Goal: Information Seeking & Learning: Learn about a topic

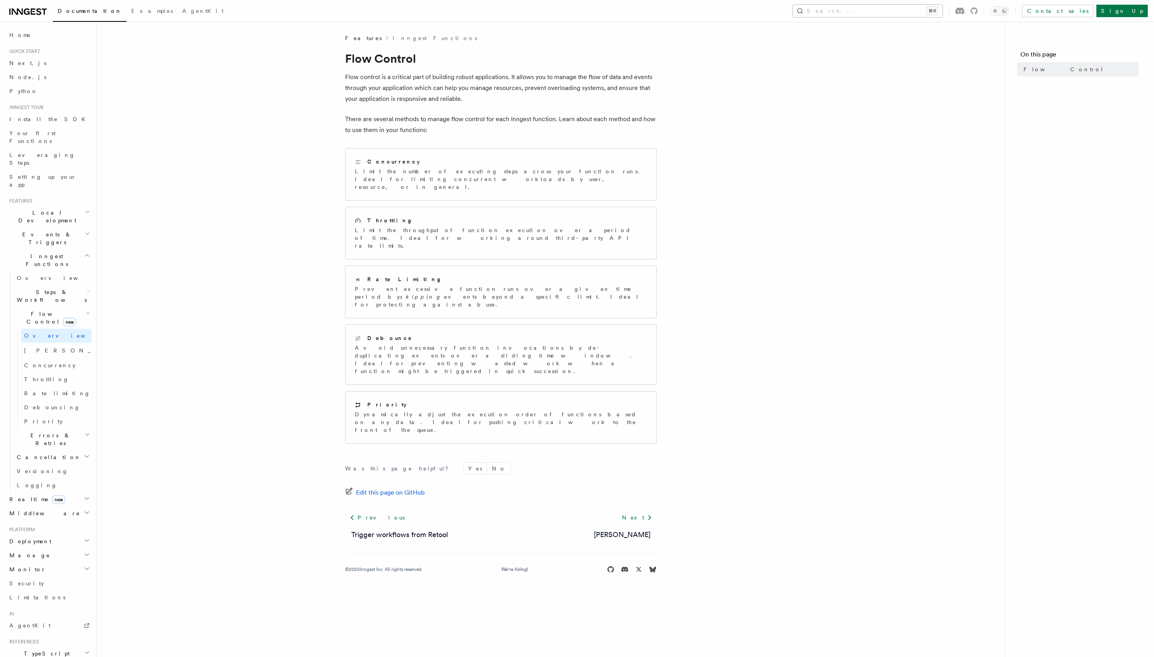
click at [903, 5] on button "Search... ⌘K" at bounding box center [868, 11] width 150 height 12
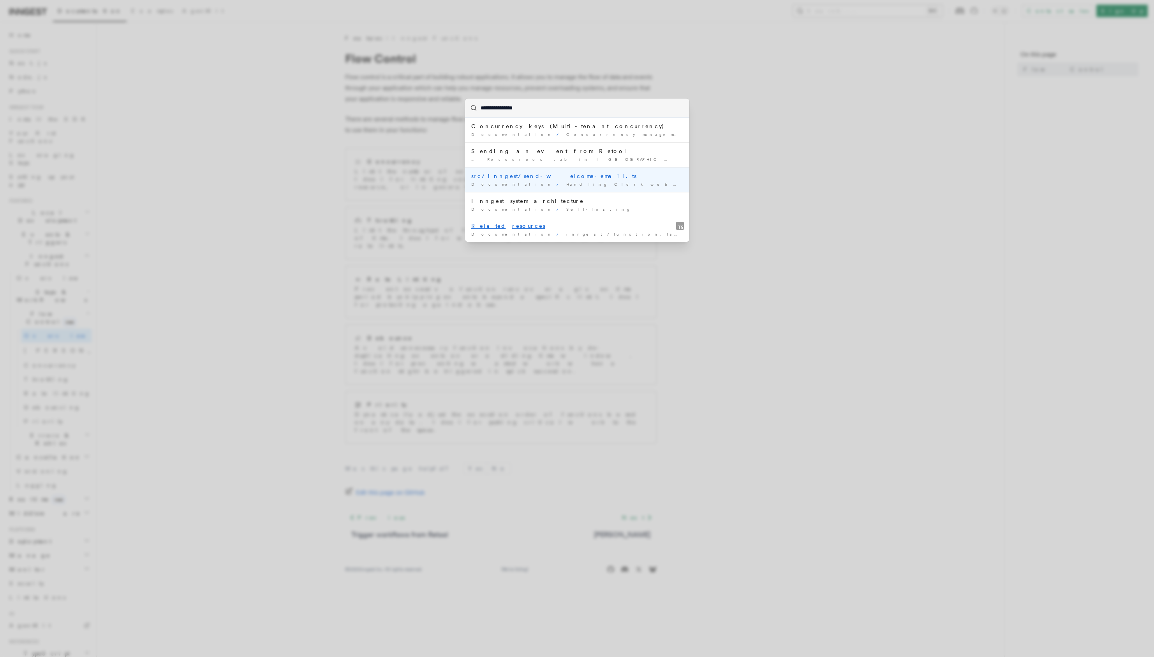
type input "**********"
click at [157, 296] on div "**********" at bounding box center [577, 328] width 1154 height 657
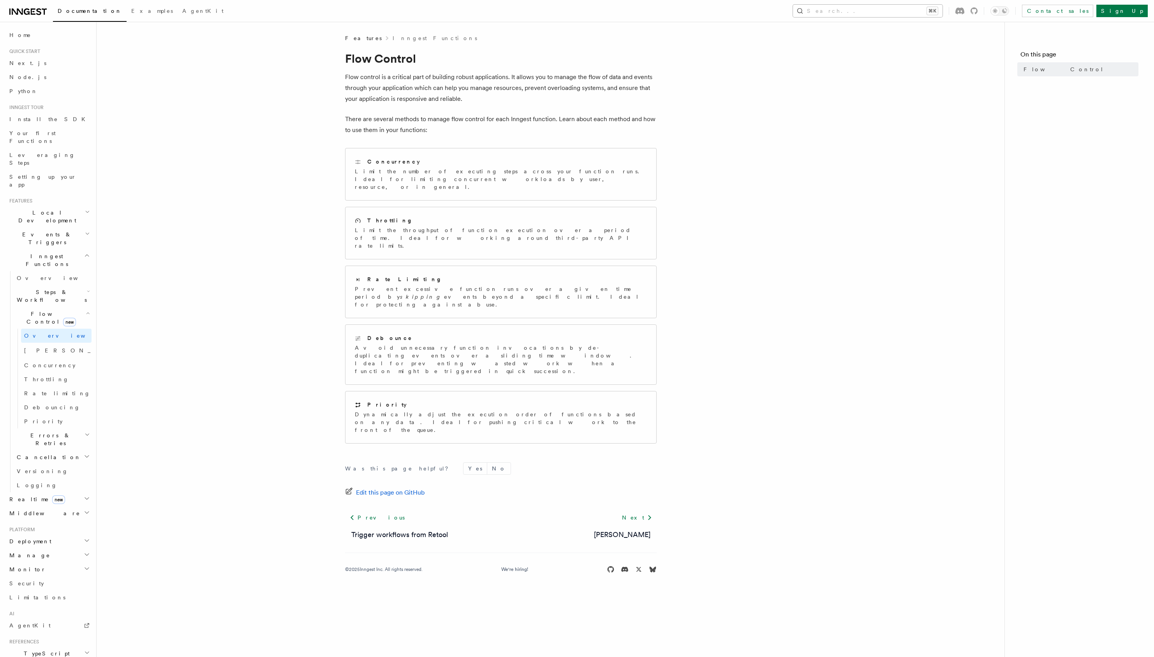
click at [874, 16] on button "Search... ⌘K" at bounding box center [868, 11] width 150 height 12
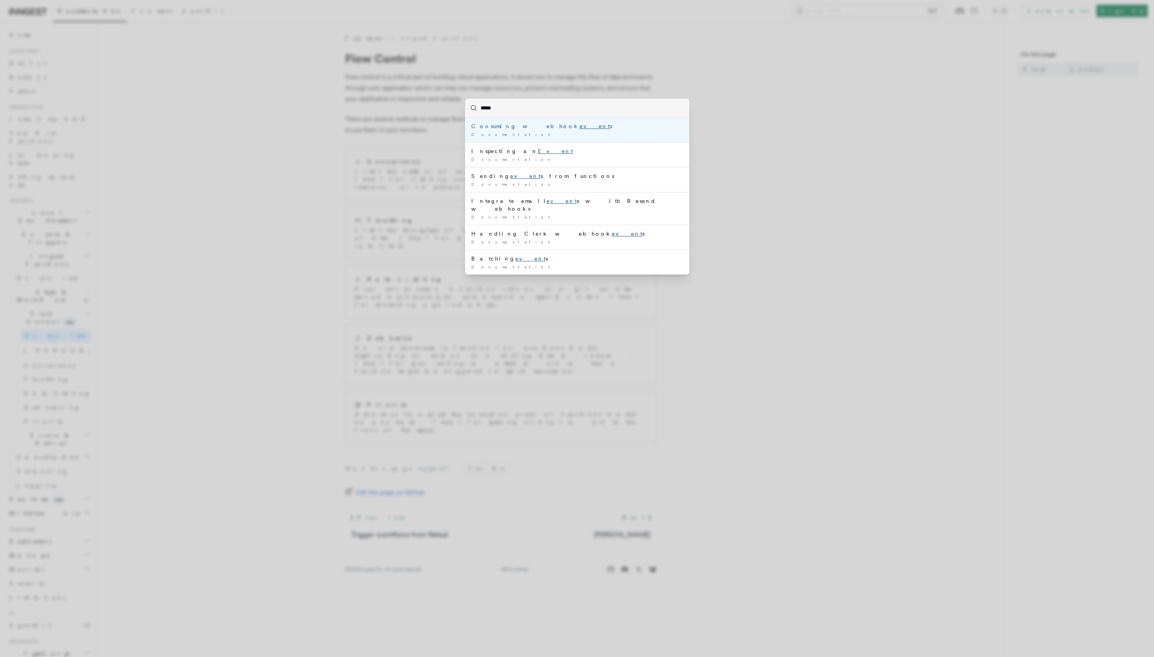
type input "******"
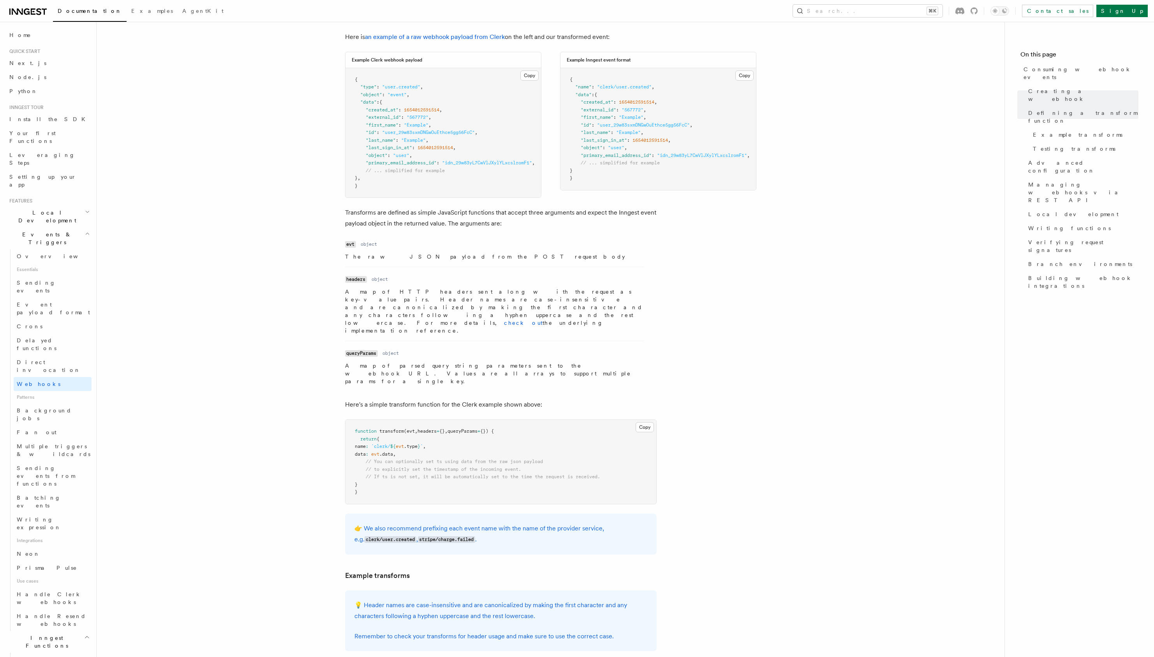
scroll to position [932, 0]
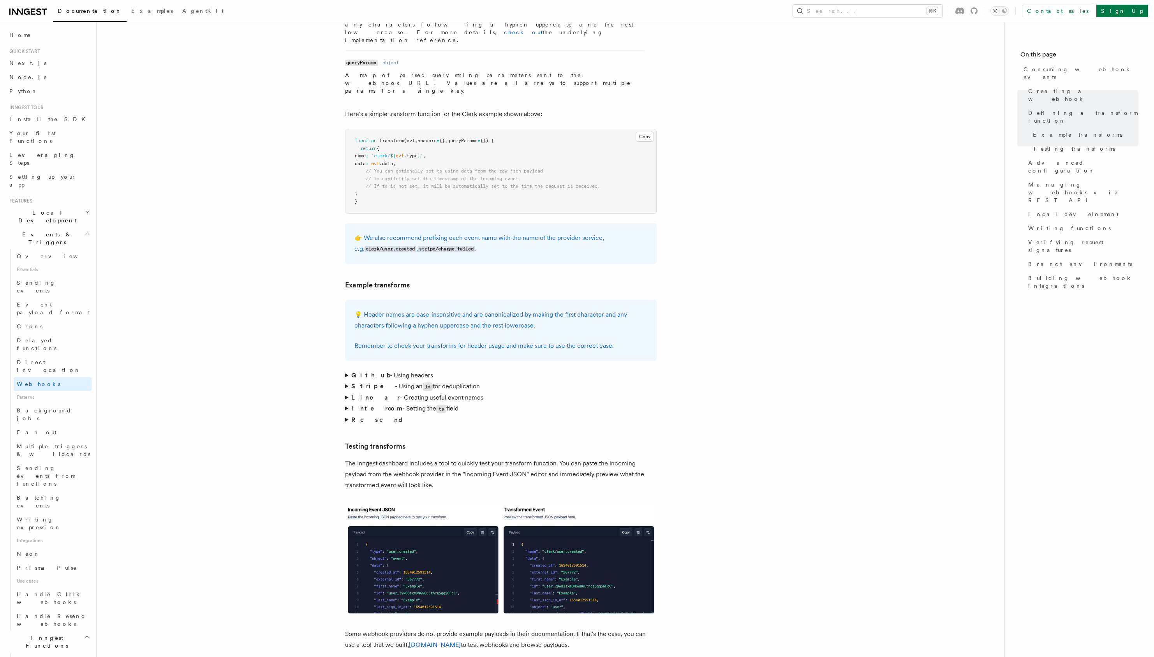
click at [764, 415] on article "Features Events & Triggers Consuming webhook events At its core, Inngest is cen…" at bounding box center [550, 602] width 883 height 3001
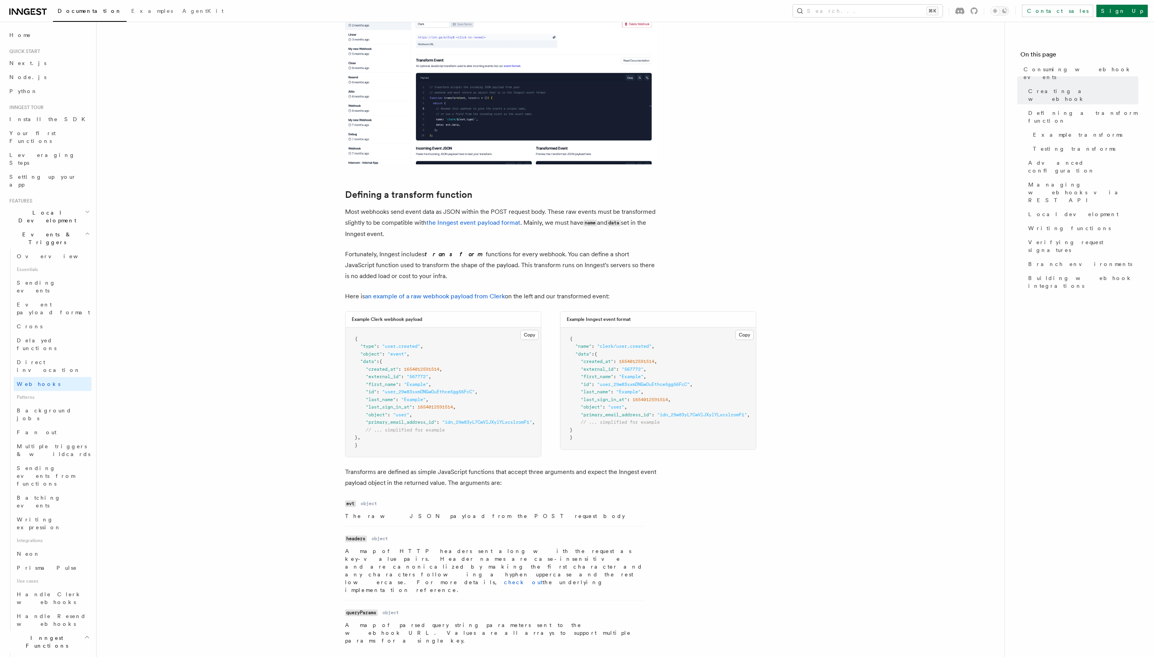
scroll to position [384, 0]
click at [49, 297] on link "Event payload format" at bounding box center [53, 308] width 78 height 22
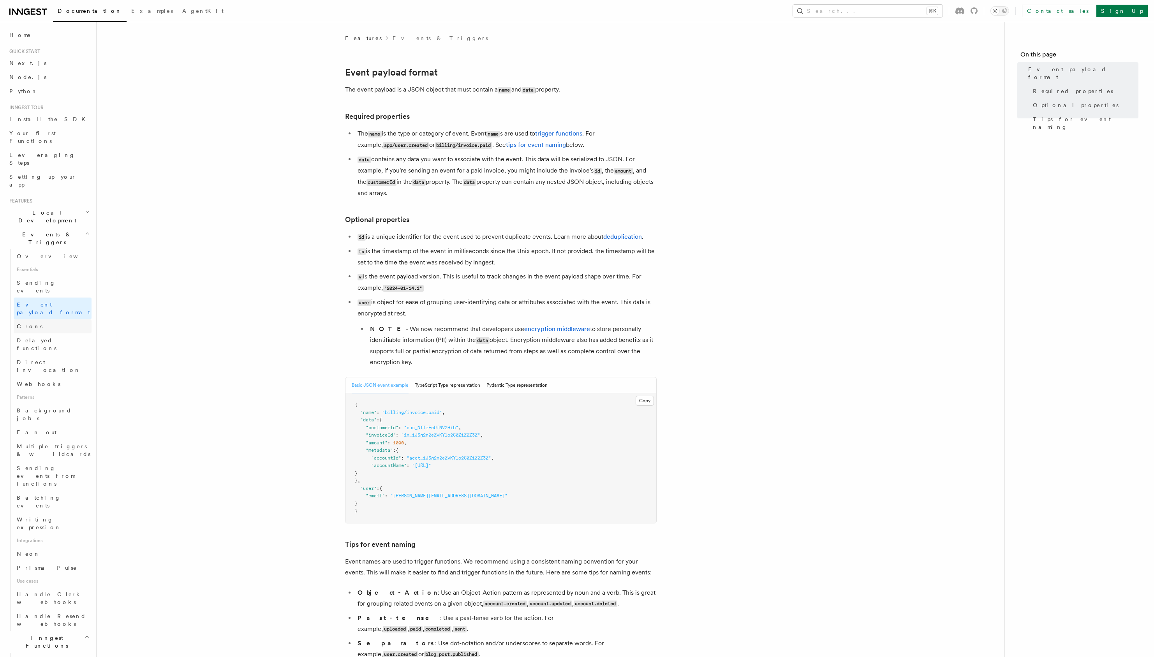
click at [53, 319] on link "Crons" at bounding box center [53, 326] width 78 height 14
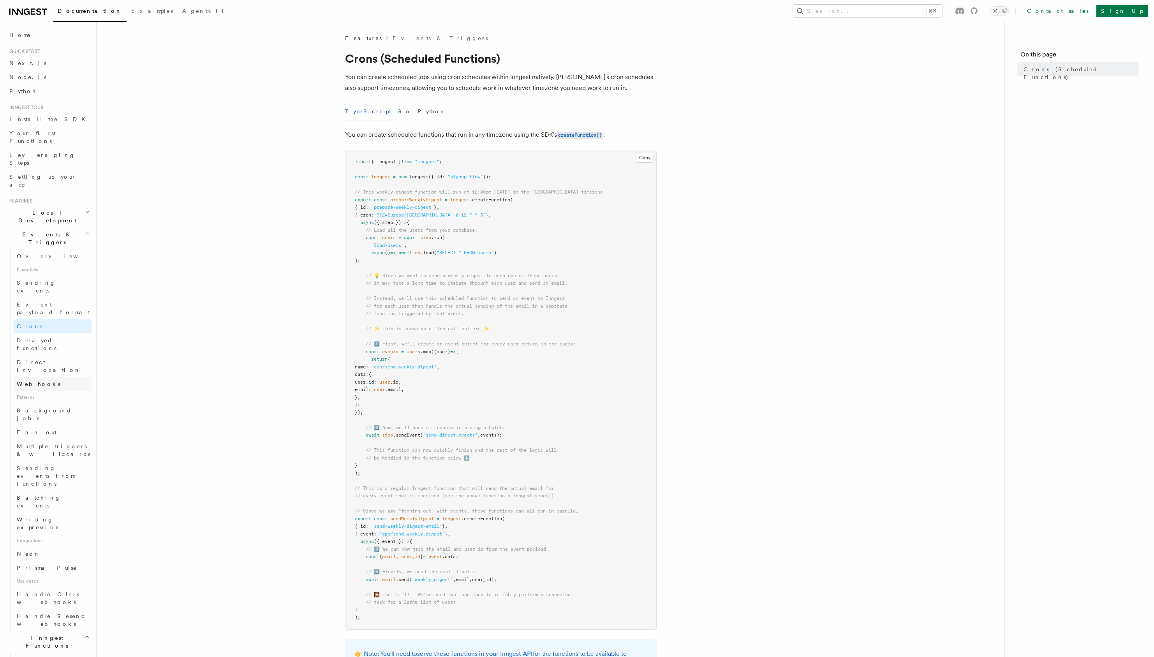
click at [52, 377] on link "Webhooks" at bounding box center [53, 384] width 78 height 14
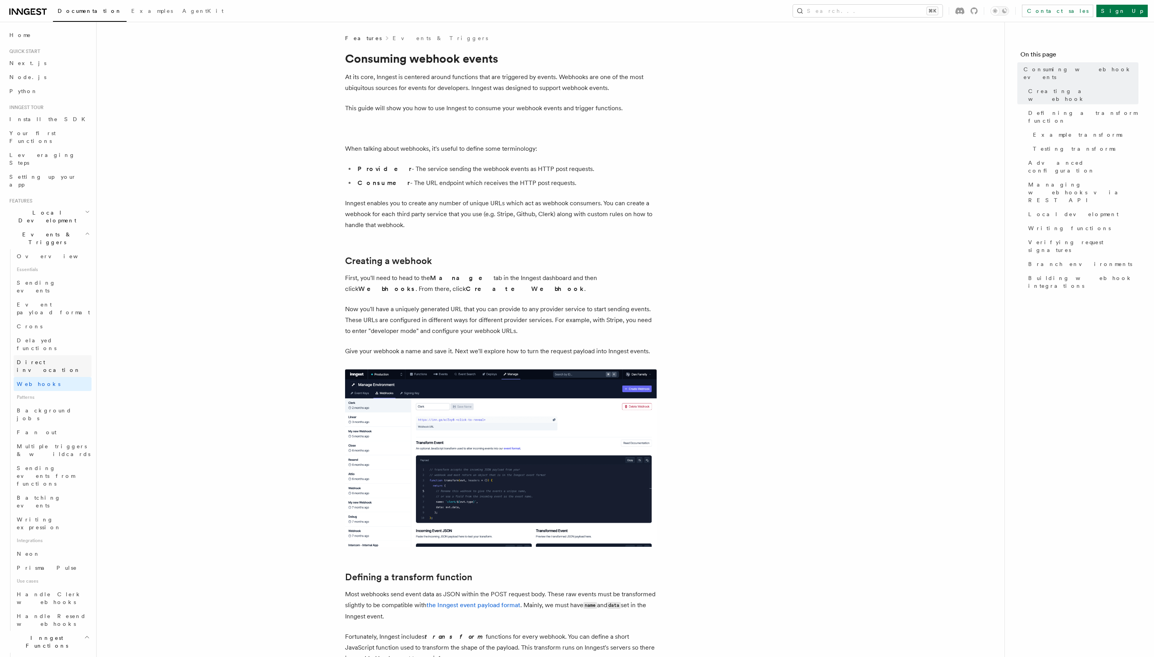
click at [52, 359] on span "Direct invocation" at bounding box center [49, 366] width 64 height 14
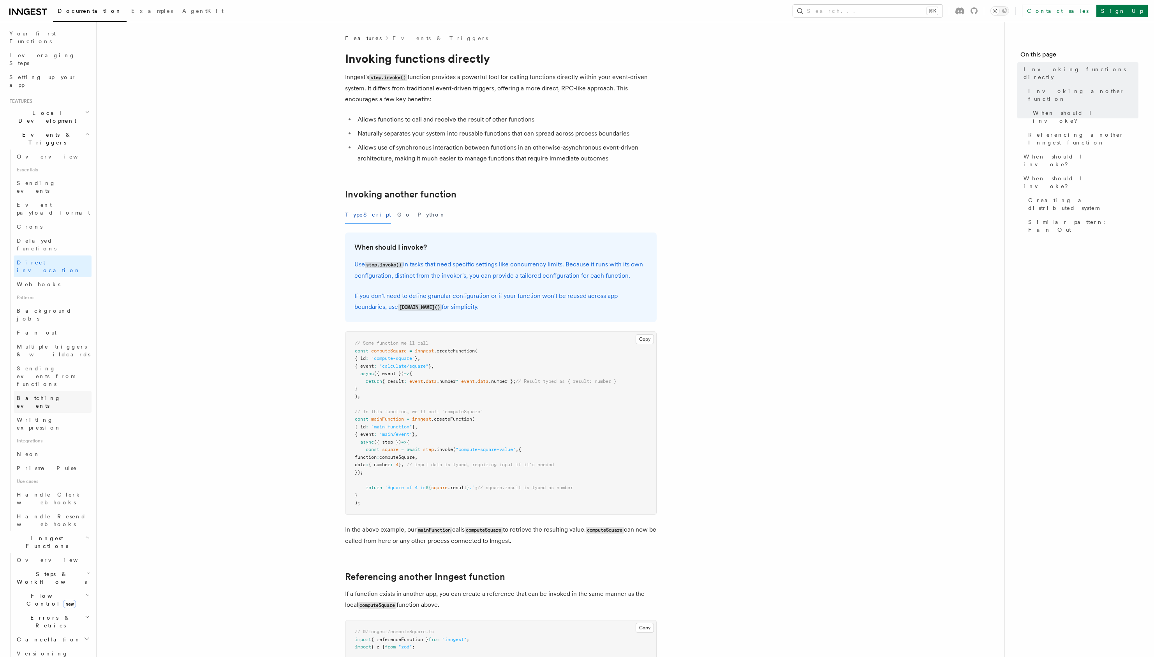
scroll to position [101, 0]
click at [54, 394] on span "Batching events" at bounding box center [39, 401] width 44 height 14
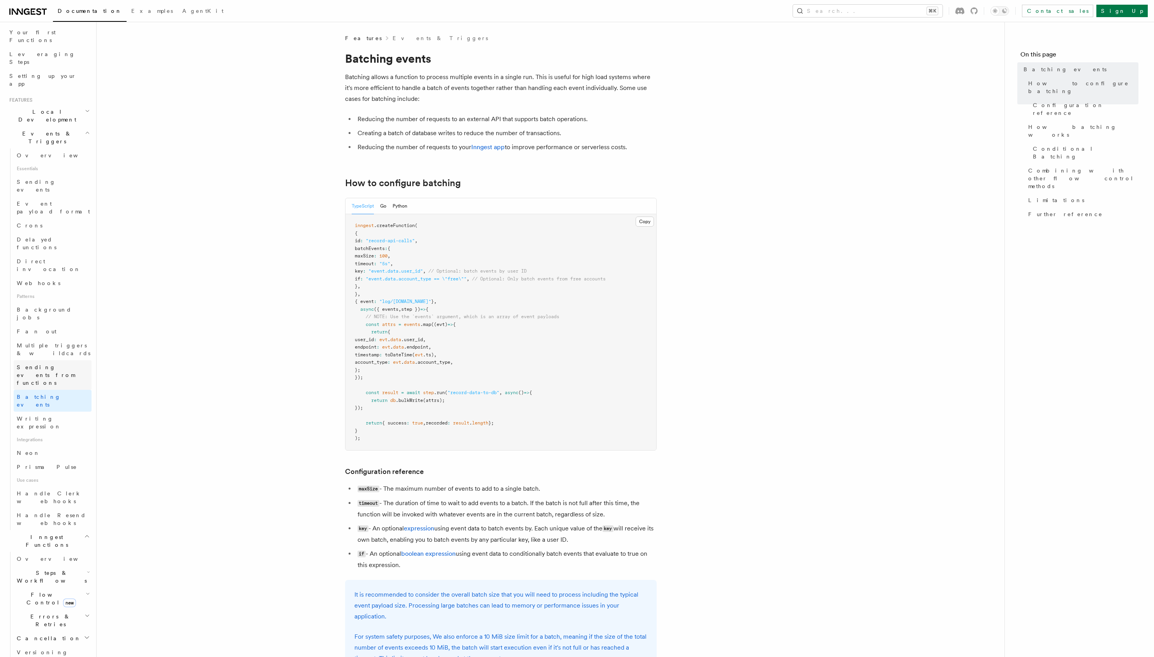
click at [64, 360] on link "Sending events from functions" at bounding box center [53, 375] width 78 height 30
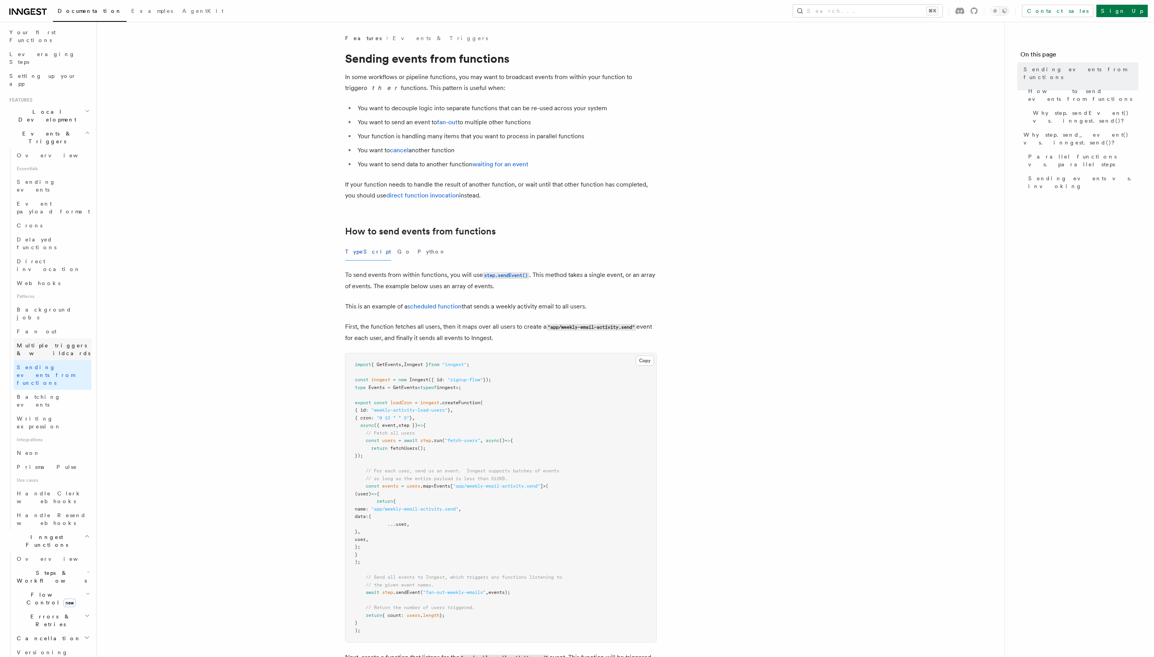
click at [56, 342] on span "Multiple triggers & wildcards" at bounding box center [54, 349] width 74 height 14
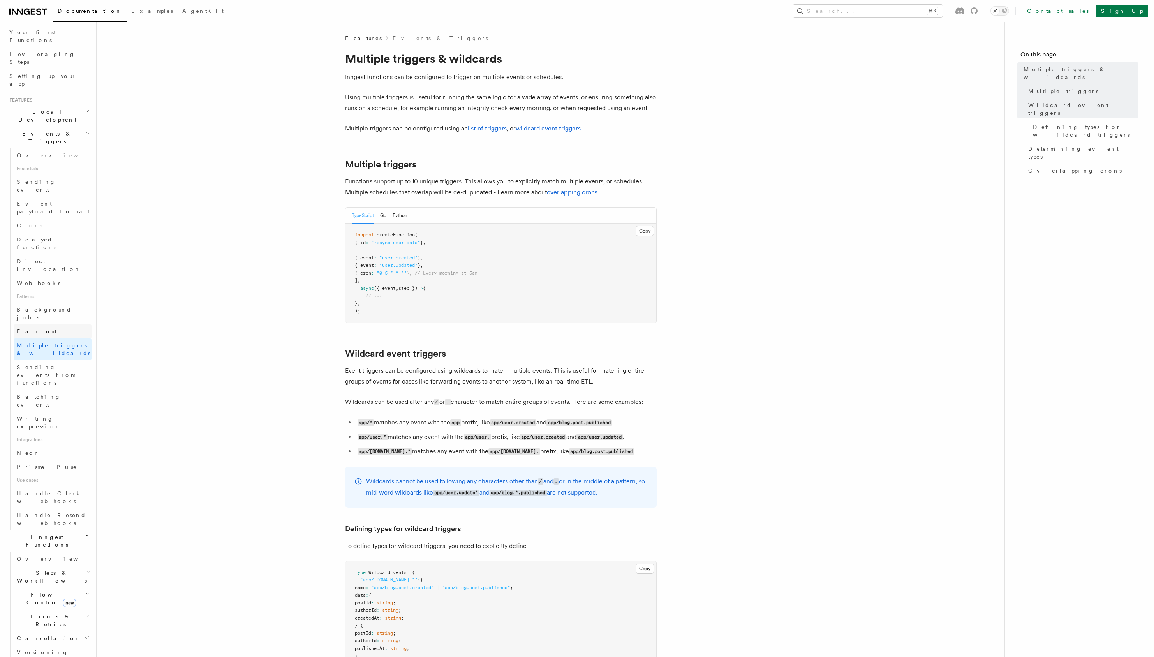
click at [50, 324] on link "Fan out" at bounding box center [53, 331] width 78 height 14
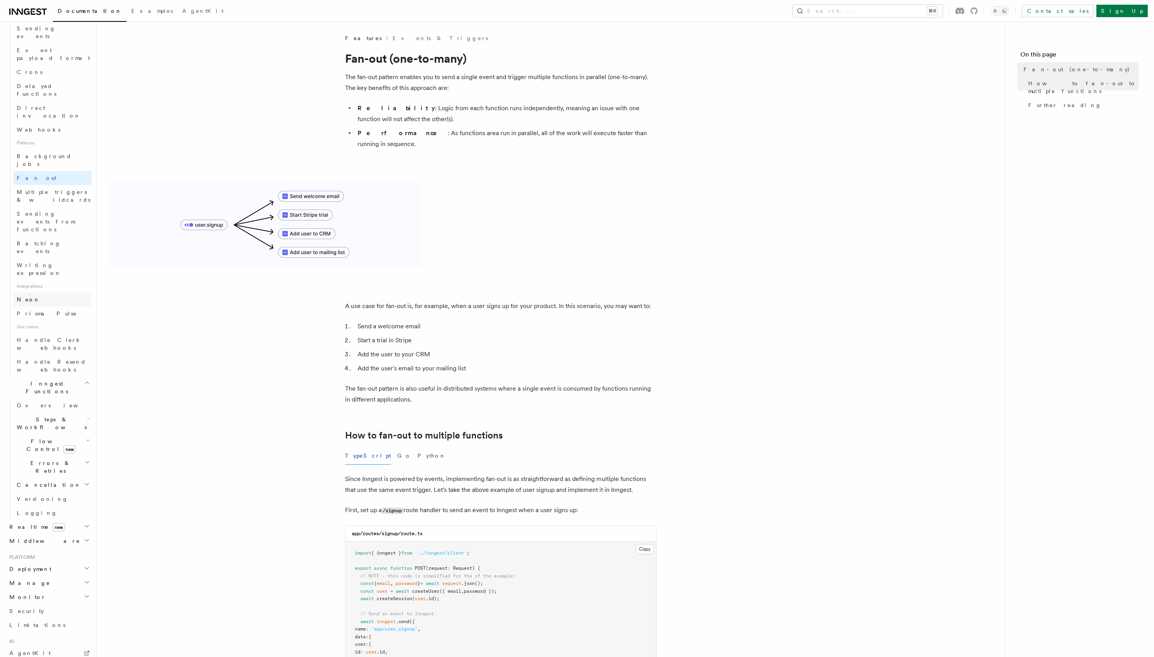
scroll to position [254, 0]
click at [50, 438] on span "Flow Control new" at bounding box center [50, 446] width 72 height 16
click at [48, 559] on span "Errors & Retries" at bounding box center [49, 567] width 71 height 16
click at [916, 14] on button "Search... ⌘K" at bounding box center [868, 11] width 150 height 12
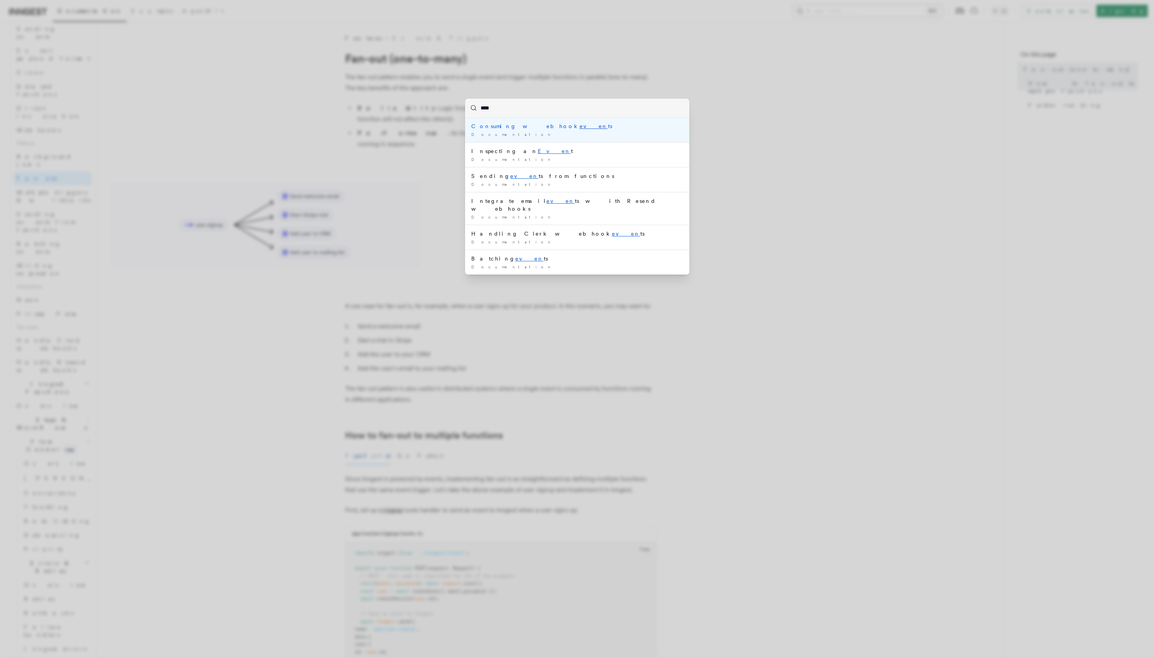
type input "*****"
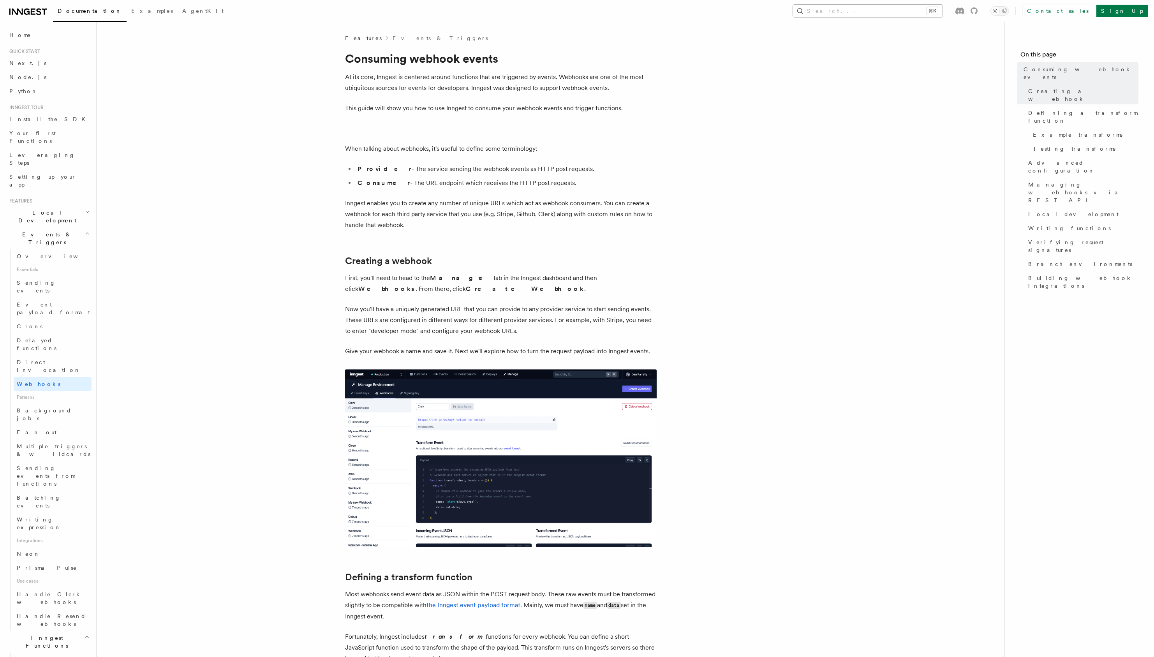
click at [940, 6] on button "Search... ⌘K" at bounding box center [868, 11] width 150 height 12
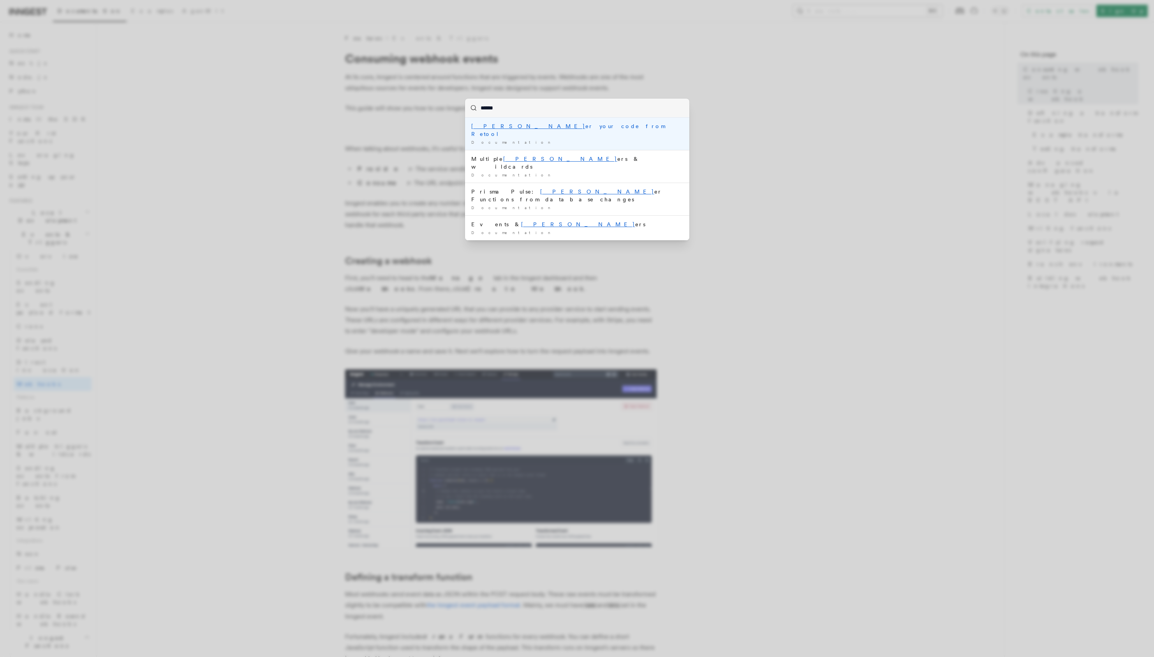
type input "*******"
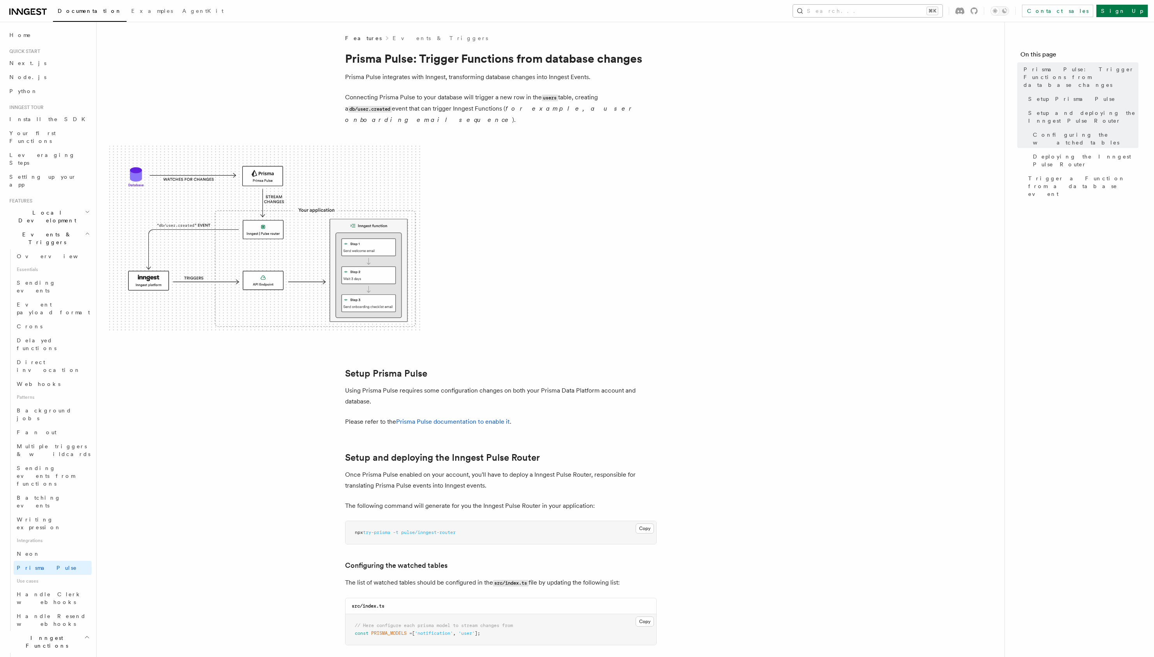
click at [940, 6] on button "Search... ⌘K" at bounding box center [868, 11] width 150 height 12
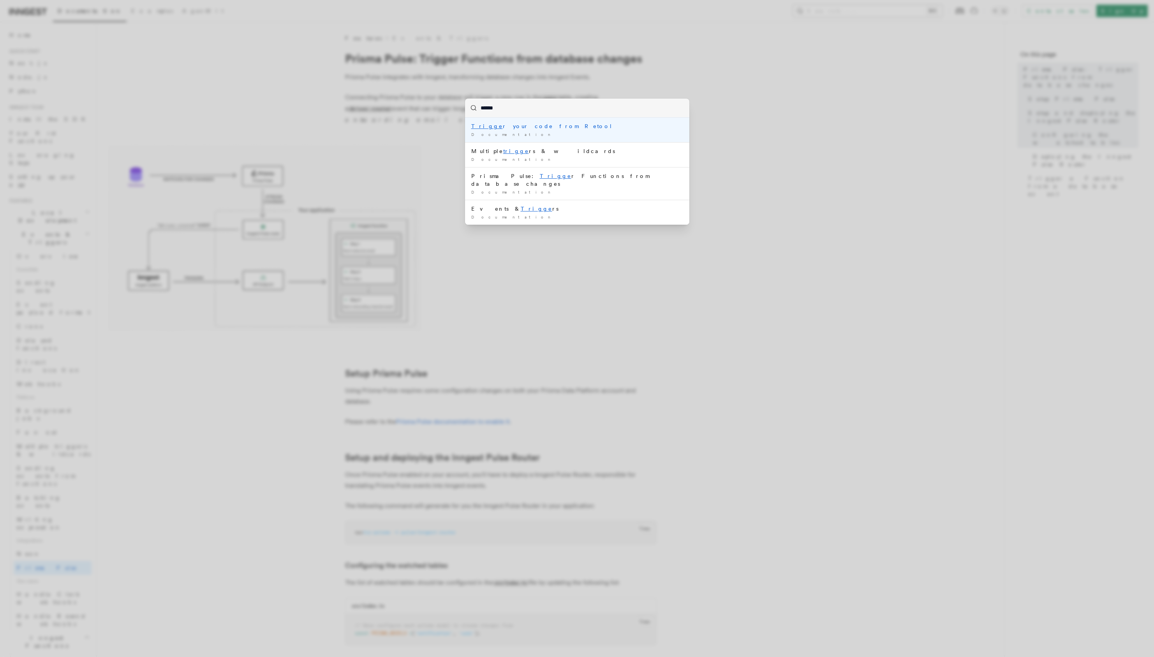
type input "*******"
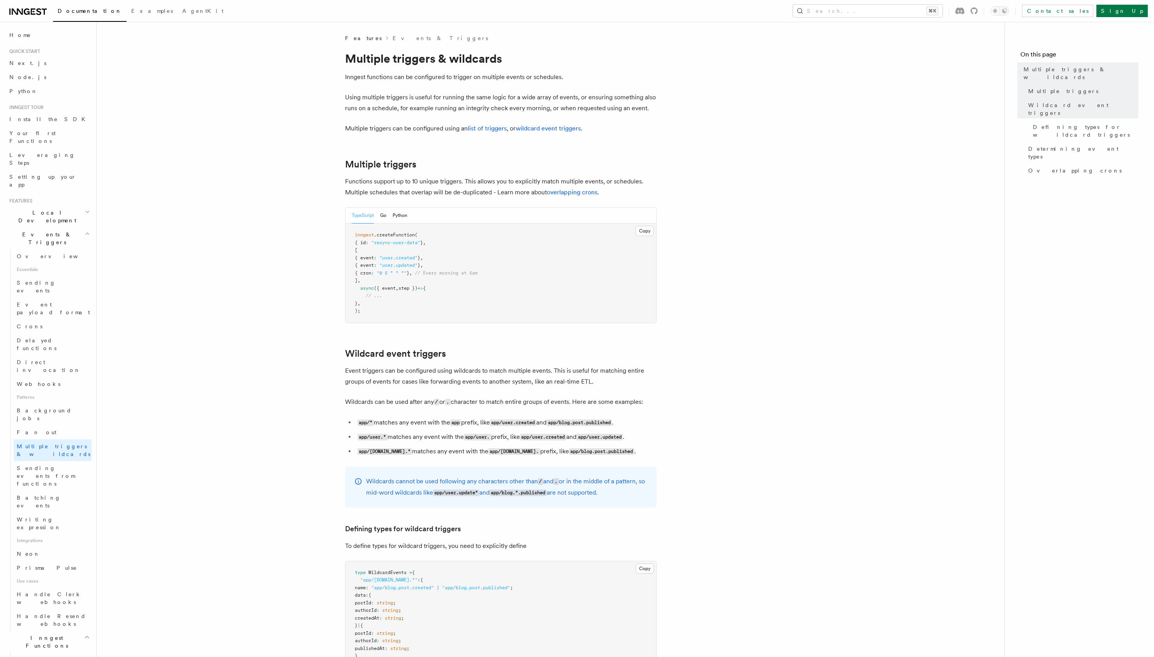
scroll to position [5, 0]
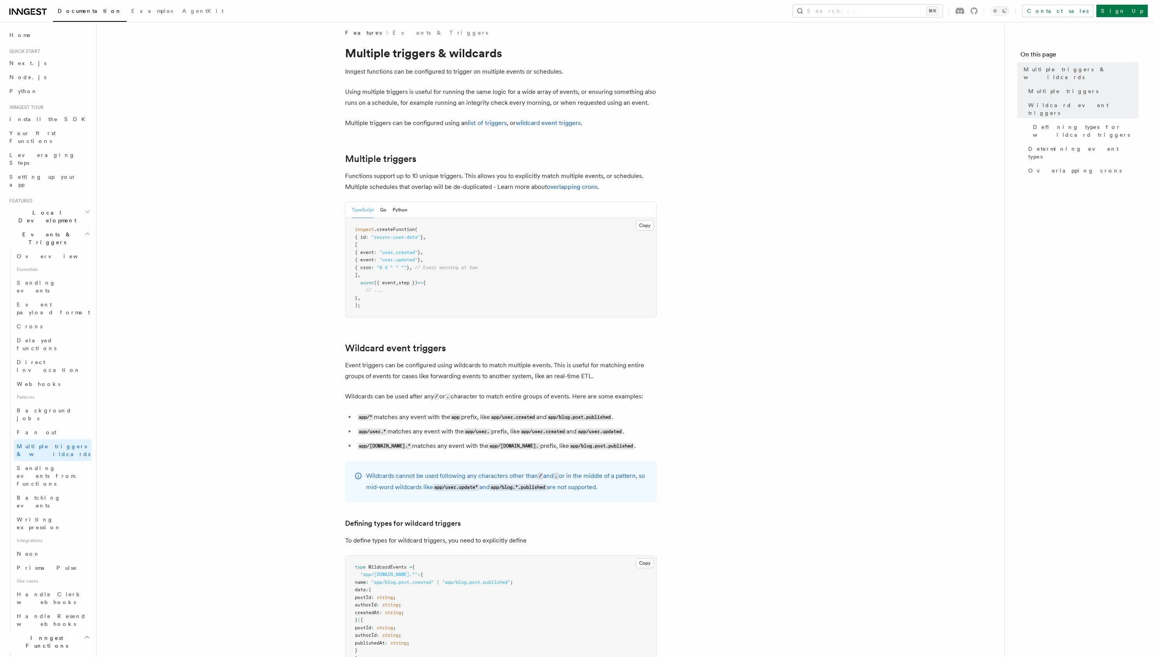
click at [214, 399] on article "Features Events & Triggers Multiple triggers & wildcards Inngest functions can …" at bounding box center [550, 625] width 883 height 1193
click at [245, 399] on article "Features Events & Triggers Multiple triggers & wildcards Inngest functions can …" at bounding box center [550, 625] width 883 height 1193
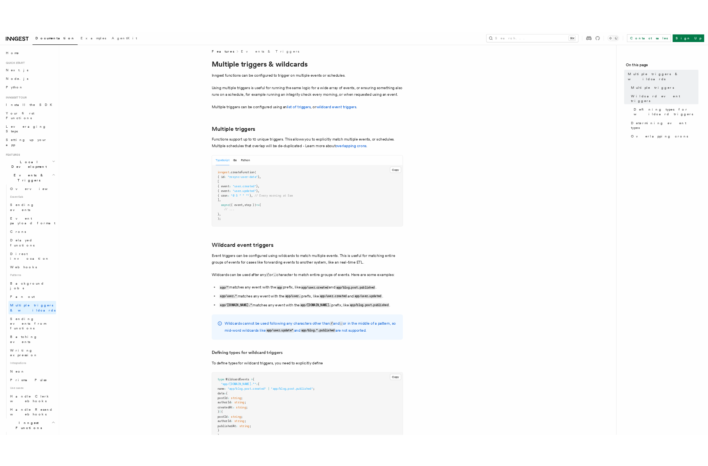
scroll to position [6, 0]
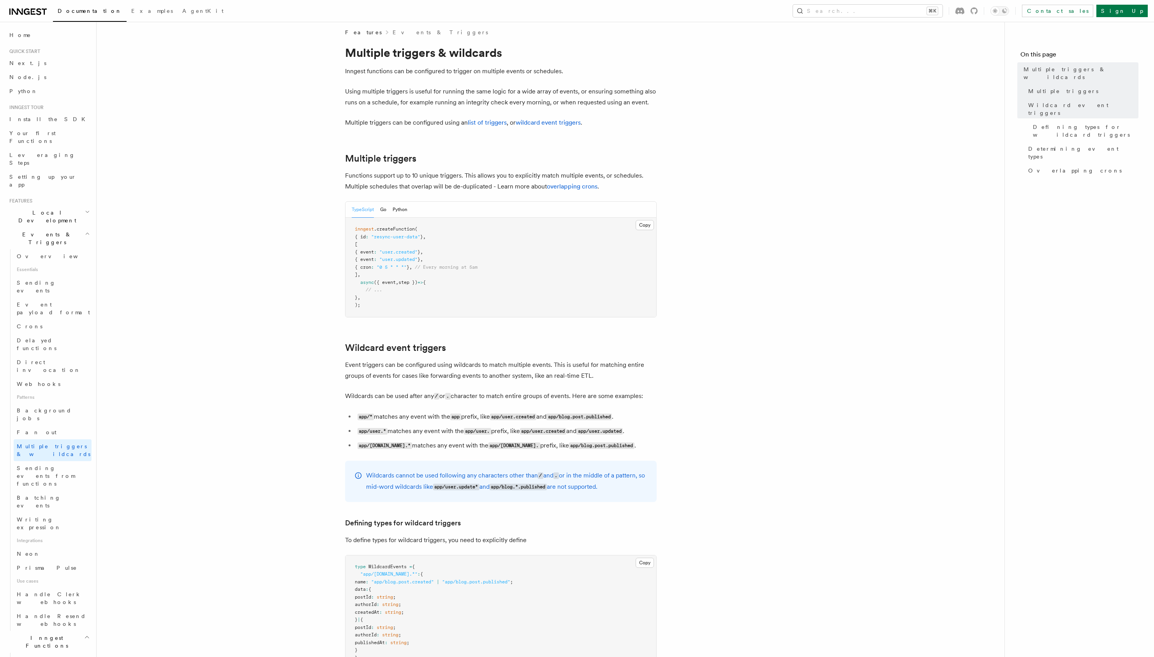
click at [245, 399] on article "Features Events & Triggers Multiple triggers & wildcards Inngest functions can …" at bounding box center [550, 624] width 883 height 1193
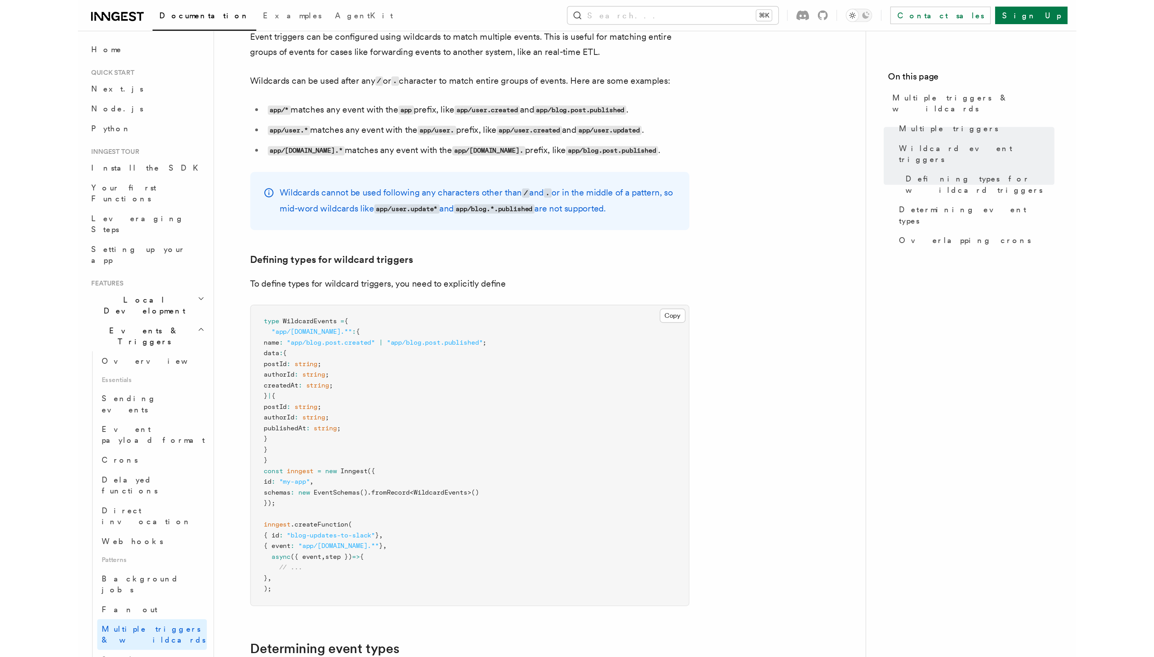
scroll to position [345, 0]
